Goal: Task Accomplishment & Management: Use online tool/utility

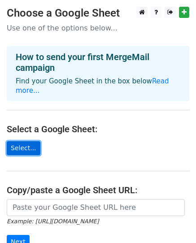
click at [26, 141] on link "Select..." at bounding box center [24, 148] width 34 height 14
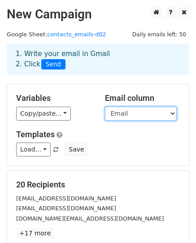
click at [156, 115] on select "Organization Contact Person Email Phone Subject Initial Email Body Follow‑up Em…" at bounding box center [141, 114] width 72 height 14
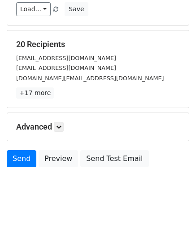
scroll to position [141, 0]
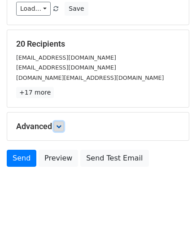
click at [61, 127] on icon at bounding box center [58, 126] width 5 height 5
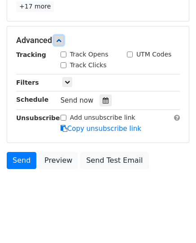
scroll to position [229, 0]
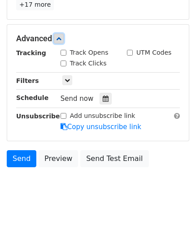
click at [62, 42] on link at bounding box center [59, 39] width 10 height 10
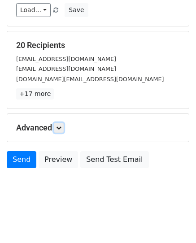
scroll to position [141, 0]
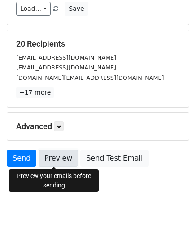
click at [58, 159] on link "Preview" at bounding box center [58, 158] width 39 height 17
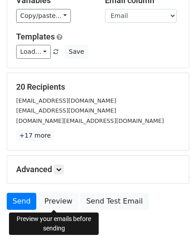
scroll to position [0, 0]
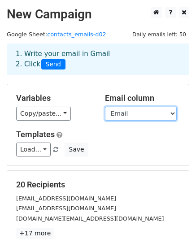
click at [156, 114] on select "Organization Contact Person Email Phone Subject Initial Email Body Follow‑up Em…" at bounding box center [141, 114] width 72 height 14
click at [105, 107] on select "Organization Contact Person Email Phone Subject Initial Email Body Follow‑up Em…" at bounding box center [141, 114] width 72 height 14
click at [162, 111] on select "Organization Contact Person Email Phone Subject Initial Email Body Follow‑up Em…" at bounding box center [141, 114] width 72 height 14
click at [105, 107] on select "Organization Contact Person Email Phone Subject Initial Email Body Follow‑up Em…" at bounding box center [141, 114] width 72 height 14
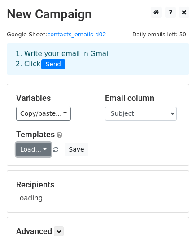
click at [43, 147] on link "Load..." at bounding box center [33, 150] width 35 height 14
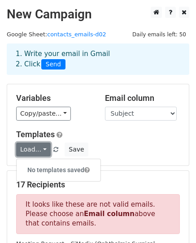
click at [43, 147] on link "Load..." at bounding box center [33, 150] width 35 height 14
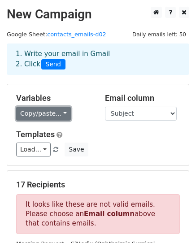
click at [59, 112] on link "Copy/paste..." at bounding box center [43, 114] width 55 height 14
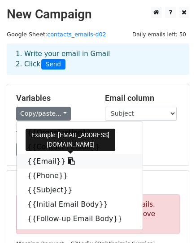
click at [50, 161] on link "{{Email}}" at bounding box center [80, 161] width 126 height 14
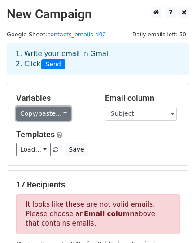
click at [61, 117] on link "Copy/paste..." at bounding box center [43, 114] width 55 height 14
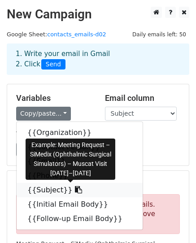
click at [48, 193] on link "{{Subject}}" at bounding box center [80, 190] width 126 height 14
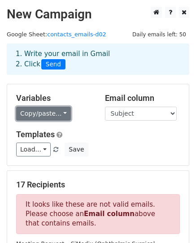
click at [56, 113] on link "Copy/paste..." at bounding box center [43, 114] width 55 height 14
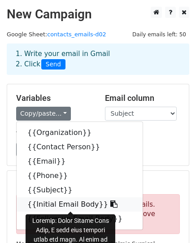
click at [62, 204] on link "{{Initial Email Body}}" at bounding box center [80, 204] width 126 height 14
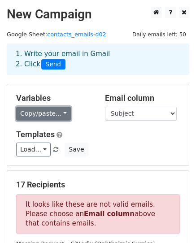
click at [59, 113] on link "Copy/paste..." at bounding box center [43, 114] width 55 height 14
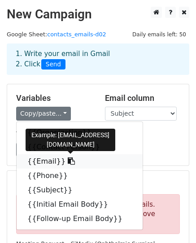
click at [47, 158] on link "{{Email}}" at bounding box center [80, 161] width 126 height 14
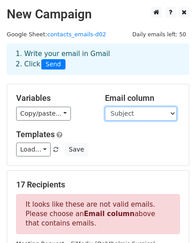
click at [146, 113] on select "Organization Contact Person Email Phone Subject Initial Email Body Follow‑up Em…" at bounding box center [141, 114] width 72 height 14
select select "Email"
click at [105, 107] on select "Organization Contact Person Email Phone Subject Initial Email Body Follow‑up Em…" at bounding box center [141, 114] width 72 height 14
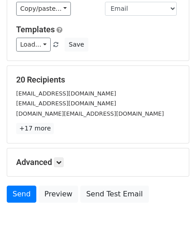
scroll to position [141, 0]
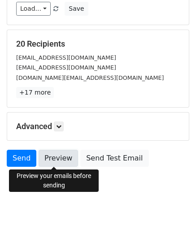
click at [61, 157] on link "Preview" at bounding box center [58, 158] width 39 height 17
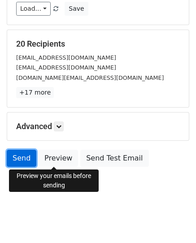
click at [26, 160] on link "Send" at bounding box center [22, 158] width 30 height 17
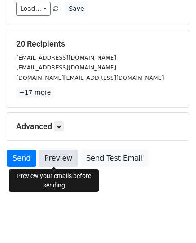
click at [57, 160] on link "Preview" at bounding box center [58, 158] width 39 height 17
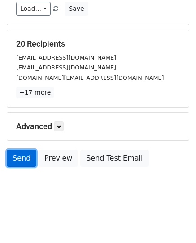
click at [18, 162] on link "Send" at bounding box center [22, 158] width 30 height 17
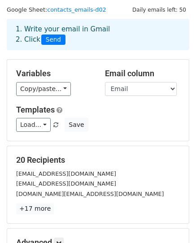
scroll to position [0, 0]
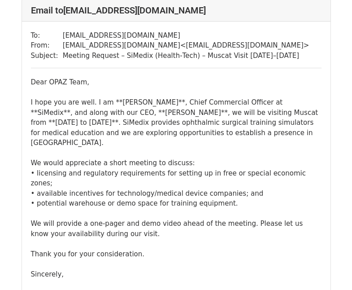
scroll to position [493, 0]
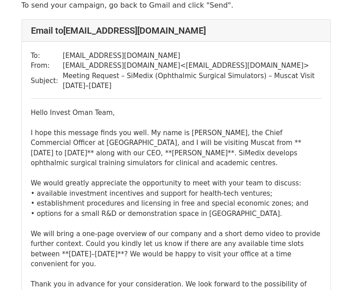
scroll to position [134, 0]
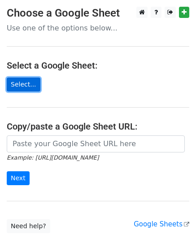
click at [30, 82] on link "Select..." at bounding box center [24, 85] width 34 height 14
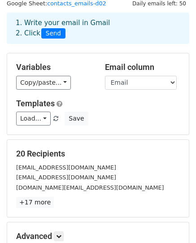
scroll to position [45, 0]
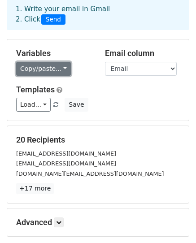
click at [55, 68] on link "Copy/paste..." at bounding box center [43, 69] width 55 height 14
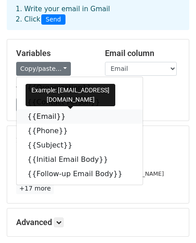
click at [40, 115] on link "{{Email}}" at bounding box center [80, 116] width 126 height 14
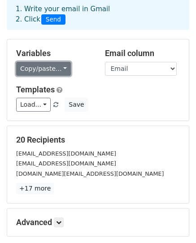
click at [60, 68] on link "Copy/paste..." at bounding box center [43, 69] width 55 height 14
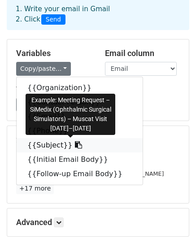
click at [47, 141] on link "{{Subject}}" at bounding box center [80, 145] width 126 height 14
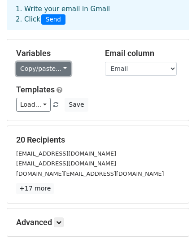
click at [51, 66] on link "Copy/paste..." at bounding box center [43, 69] width 55 height 14
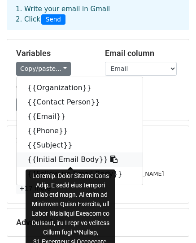
click at [51, 156] on link "{{Initial Email Body}}" at bounding box center [80, 159] width 126 height 14
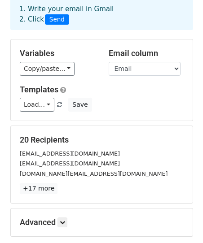
scroll to position [134, 0]
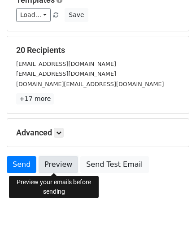
click at [54, 163] on link "Preview" at bounding box center [58, 164] width 39 height 17
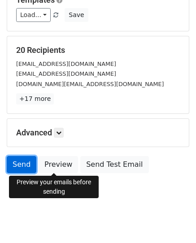
click at [22, 166] on link "Send" at bounding box center [22, 164] width 30 height 17
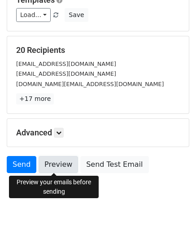
click at [45, 163] on link "Preview" at bounding box center [58, 164] width 39 height 17
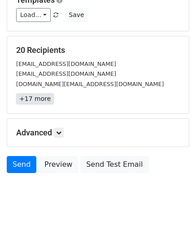
click at [32, 103] on link "+17 more" at bounding box center [35, 98] width 38 height 11
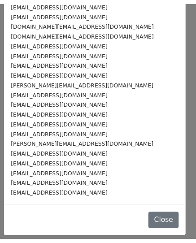
scroll to position [0, 0]
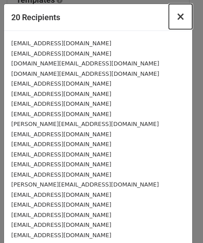
click at [176, 22] on span "×" at bounding box center [180, 16] width 9 height 13
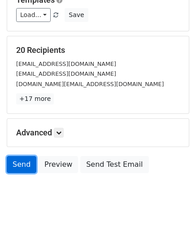
click at [11, 165] on link "Send" at bounding box center [22, 164] width 30 height 17
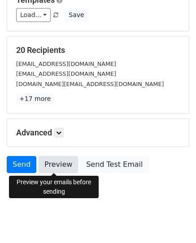
click at [59, 158] on link "Preview" at bounding box center [58, 164] width 39 height 17
click at [65, 164] on link "Preview" at bounding box center [58, 164] width 39 height 17
click at [56, 165] on link "Preview" at bounding box center [58, 164] width 39 height 17
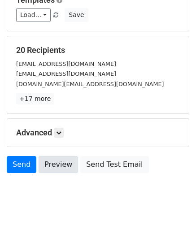
click at [56, 165] on link "Preview" at bounding box center [58, 164] width 39 height 17
click at [58, 163] on link "Preview" at bounding box center [58, 164] width 39 height 17
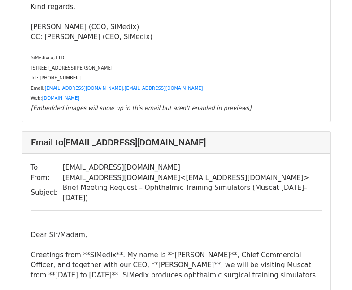
scroll to position [2017, 0]
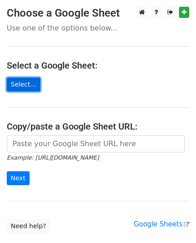
click at [17, 88] on link "Select..." at bounding box center [24, 85] width 34 height 14
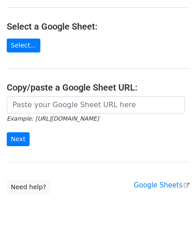
scroll to position [62, 0]
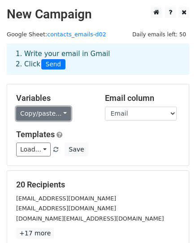
click at [50, 114] on link "Copy/paste..." at bounding box center [43, 114] width 55 height 14
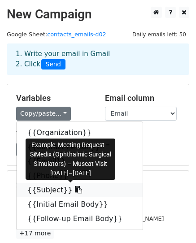
click at [43, 192] on link "{{Subject}}" at bounding box center [80, 190] width 126 height 14
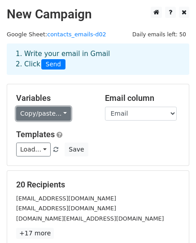
click at [52, 113] on link "Copy/paste..." at bounding box center [43, 114] width 55 height 14
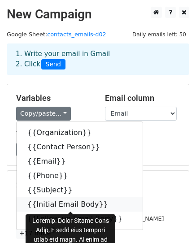
click at [49, 204] on link "{{Initial Email Body}}" at bounding box center [80, 204] width 126 height 14
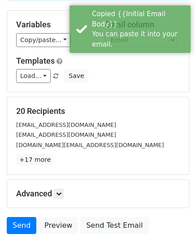
scroll to position [134, 0]
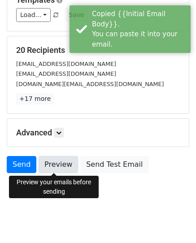
click at [59, 161] on link "Preview" at bounding box center [58, 164] width 39 height 17
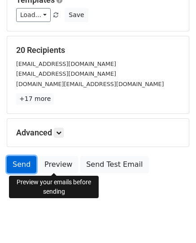
click at [24, 164] on link "Send" at bounding box center [22, 164] width 30 height 17
